Goal: Task Accomplishment & Management: Manage account settings

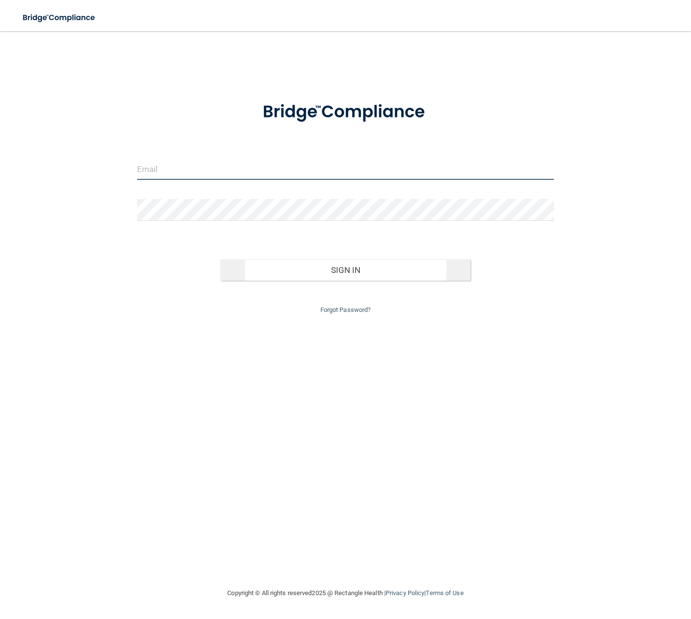
type input "[EMAIL_ADDRESS][DOMAIN_NAME]"
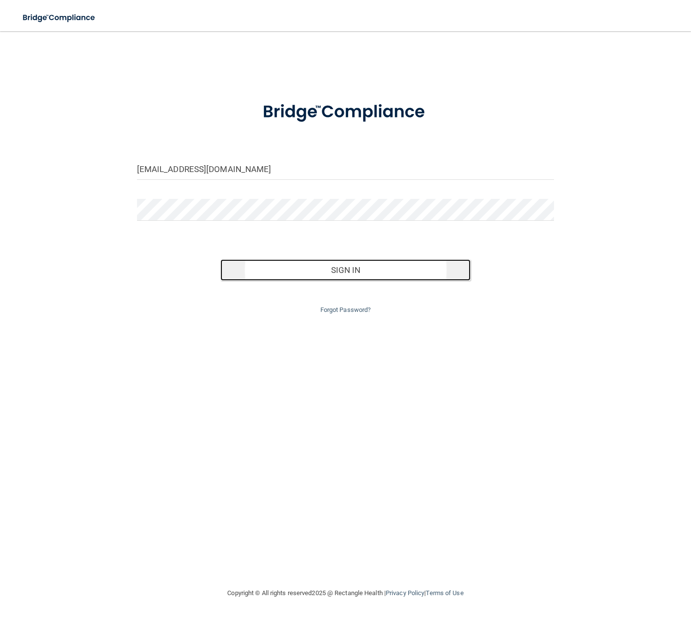
click at [353, 271] on button "Sign In" at bounding box center [345, 269] width 250 height 21
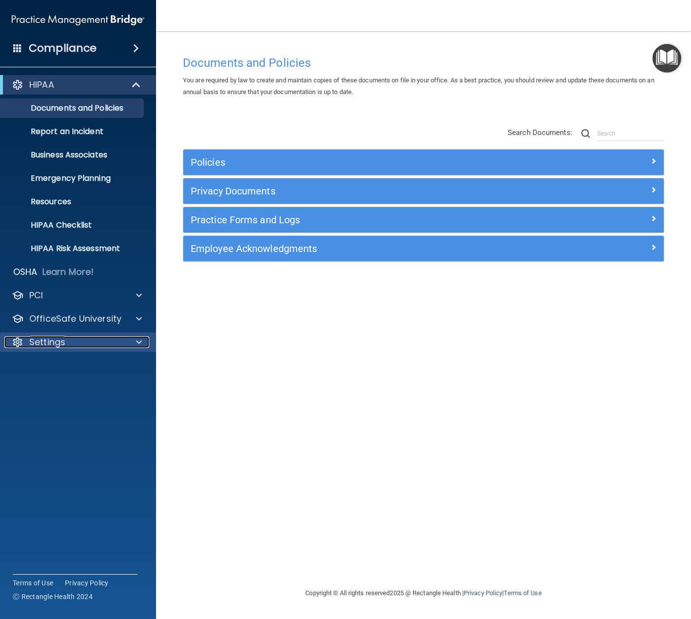
click at [137, 341] on span at bounding box center [139, 342] width 6 height 12
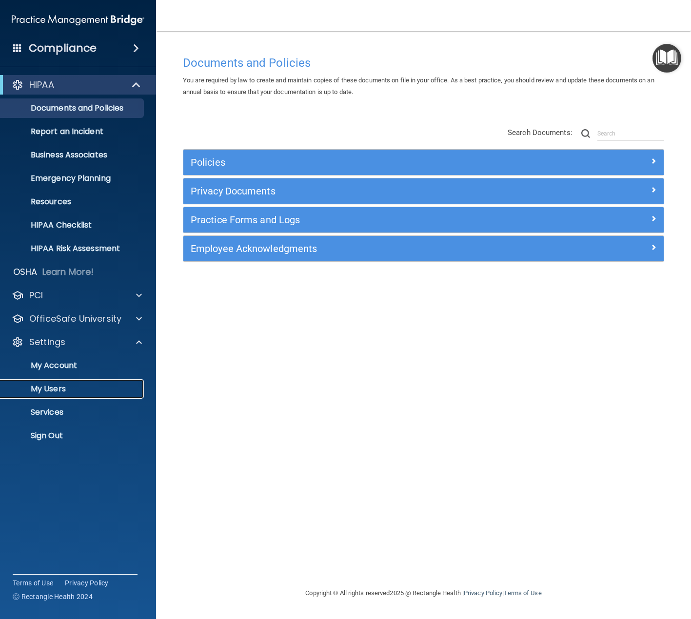
click at [57, 391] on p "My Users" at bounding box center [72, 389] width 133 height 10
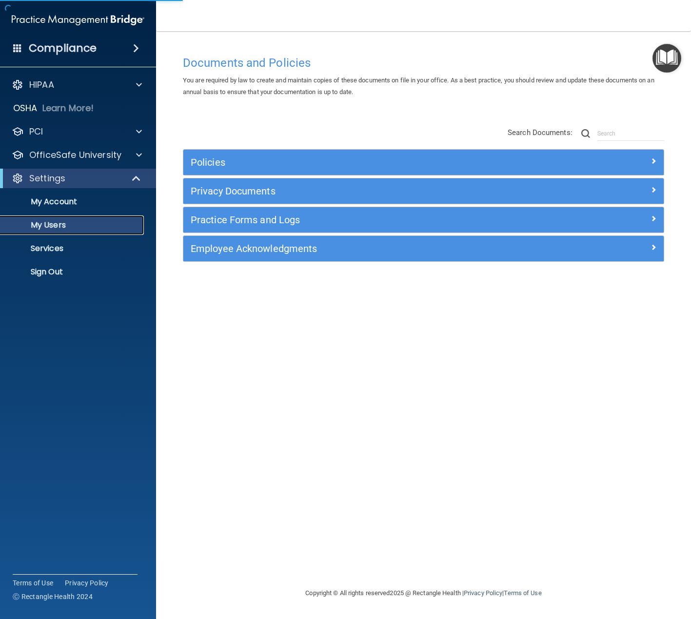
select select "20"
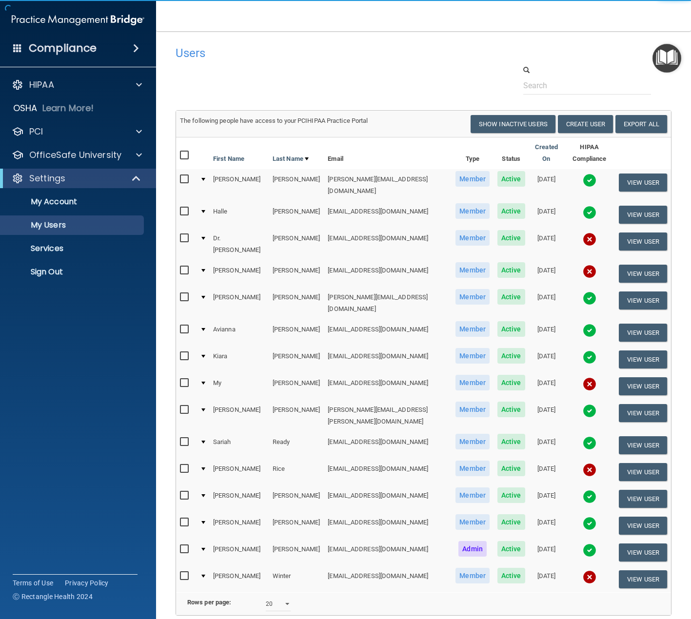
click at [185, 267] on input "checkbox" at bounding box center [185, 271] width 11 height 8
checkbox input "true"
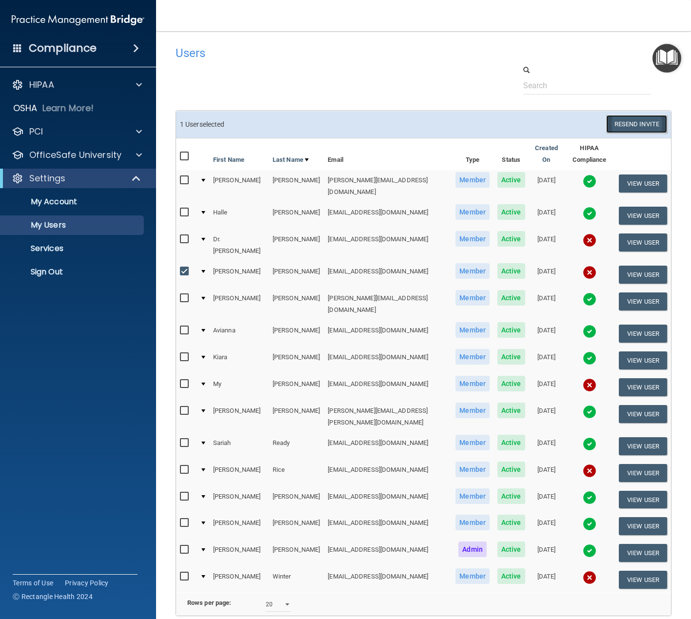
click at [636, 125] on button "Resend Invite" at bounding box center [636, 124] width 61 height 18
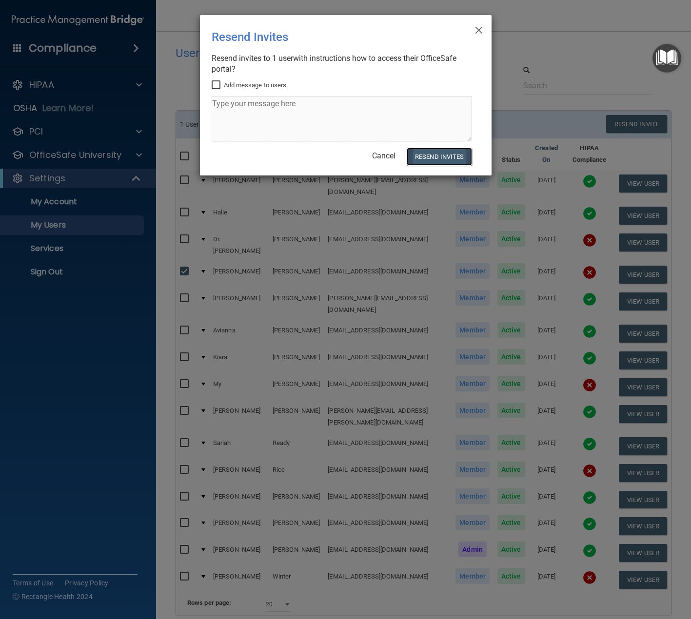
click at [436, 153] on button "Resend Invites" at bounding box center [439, 157] width 65 height 18
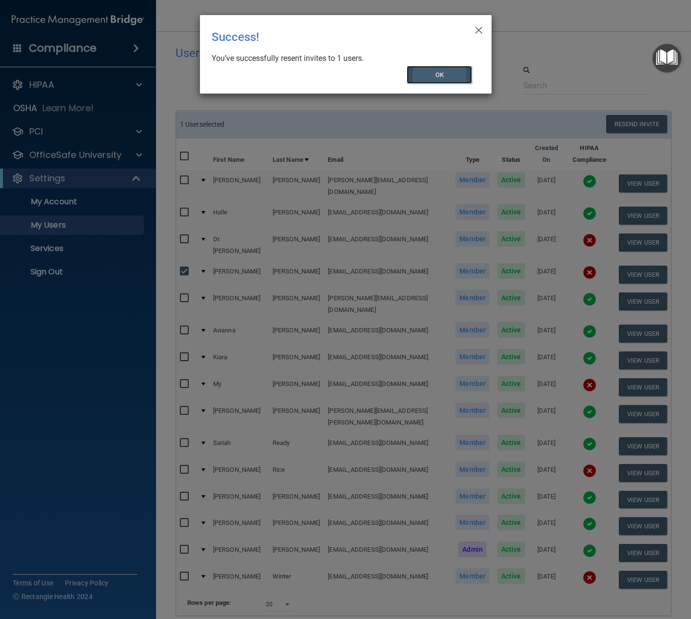
click at [435, 78] on button "OK" at bounding box center [439, 75] width 65 height 18
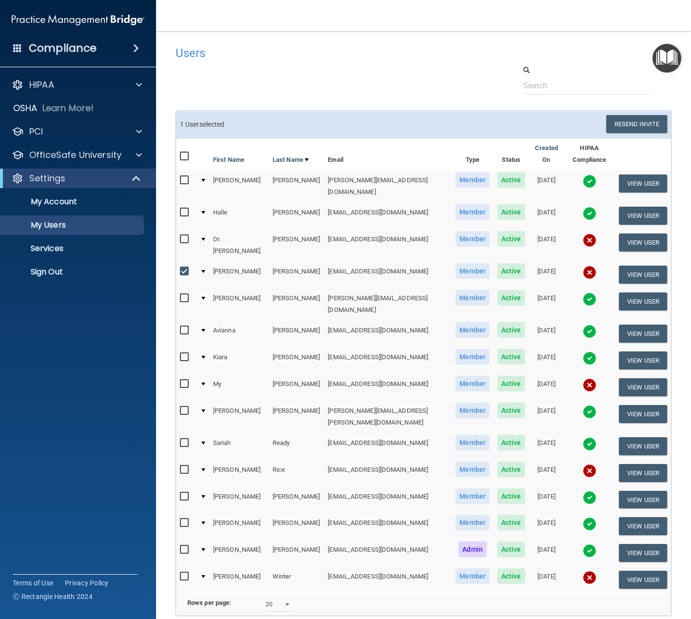
click at [188, 380] on input "checkbox" at bounding box center [185, 384] width 11 height 8
checkbox input "true"
click at [184, 268] on input "checkbox" at bounding box center [185, 272] width 11 height 8
checkbox input "false"
click at [620, 122] on button "Resend Invite" at bounding box center [636, 124] width 61 height 18
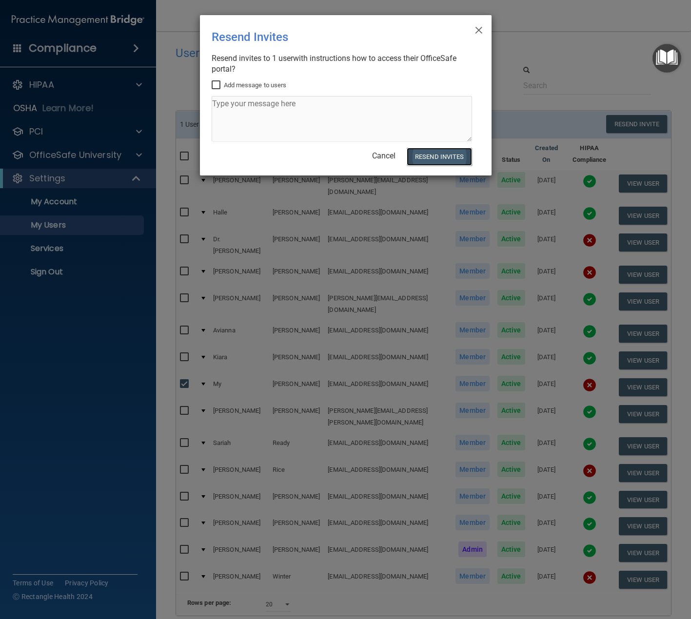
drag, startPoint x: 429, startPoint y: 154, endPoint x: 428, endPoint y: 161, distance: 7.5
click at [429, 156] on button "Resend Invites" at bounding box center [439, 157] width 65 height 18
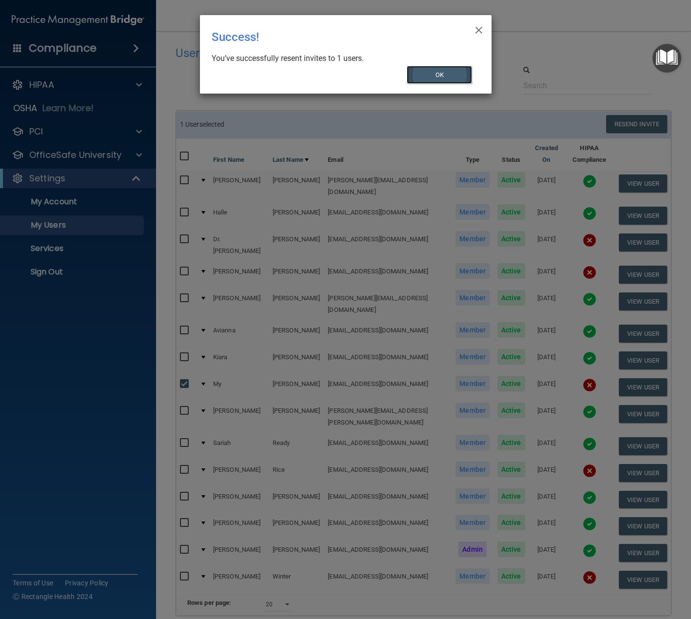
click at [439, 76] on button "OK" at bounding box center [439, 75] width 65 height 18
